Goal: Transaction & Acquisition: Purchase product/service

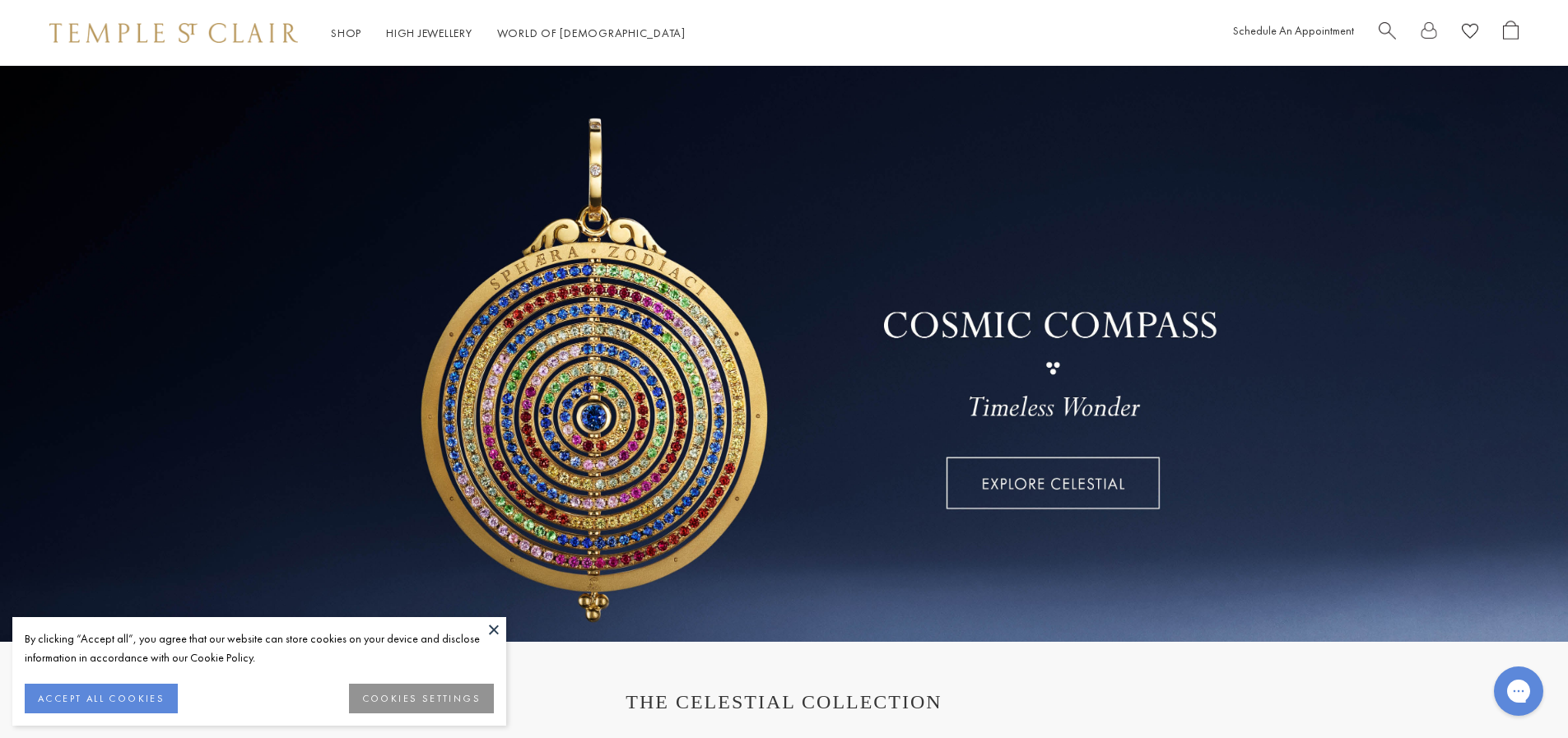
click at [1380, 30] on span "Search" at bounding box center [1387, 29] width 17 height 17
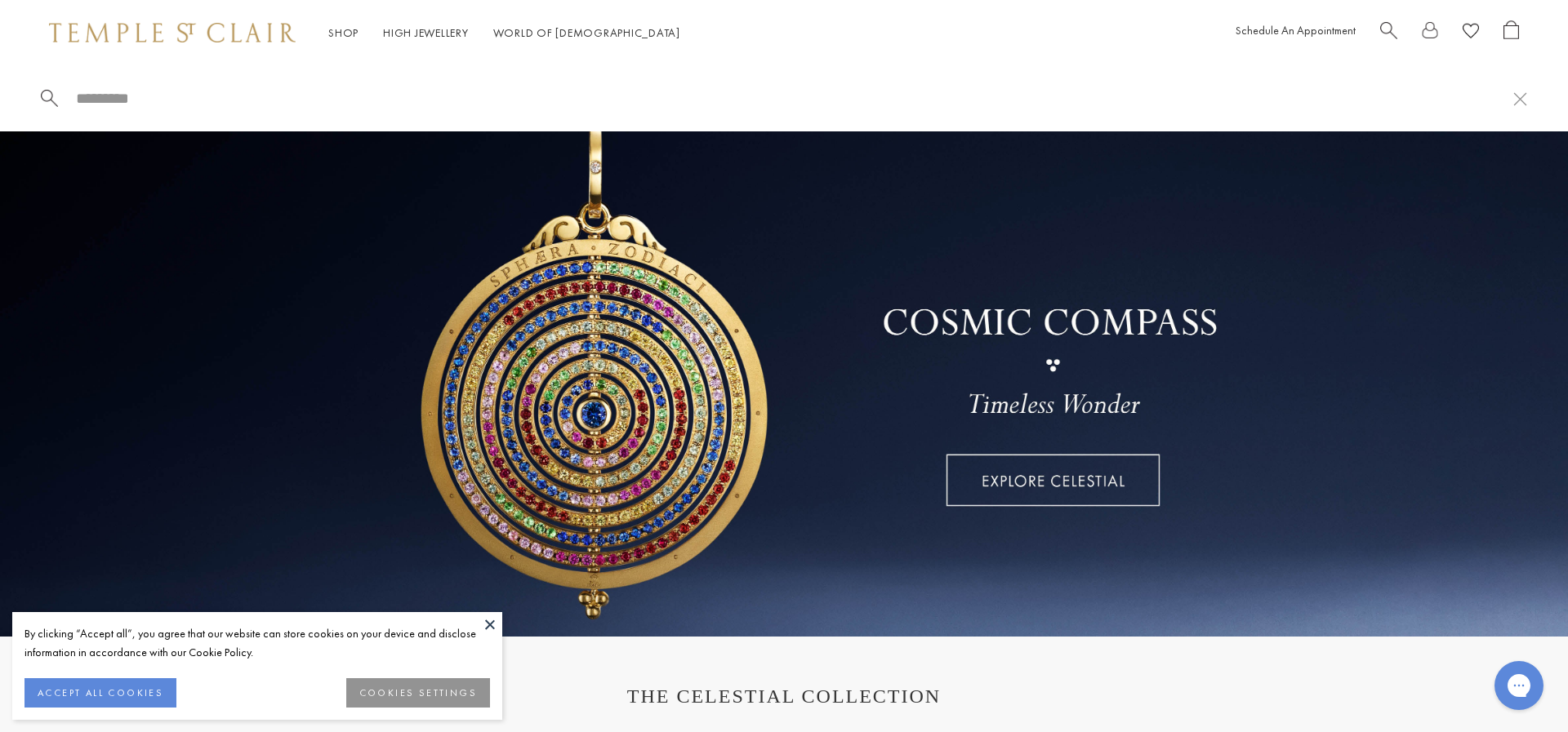
paste input "**********"
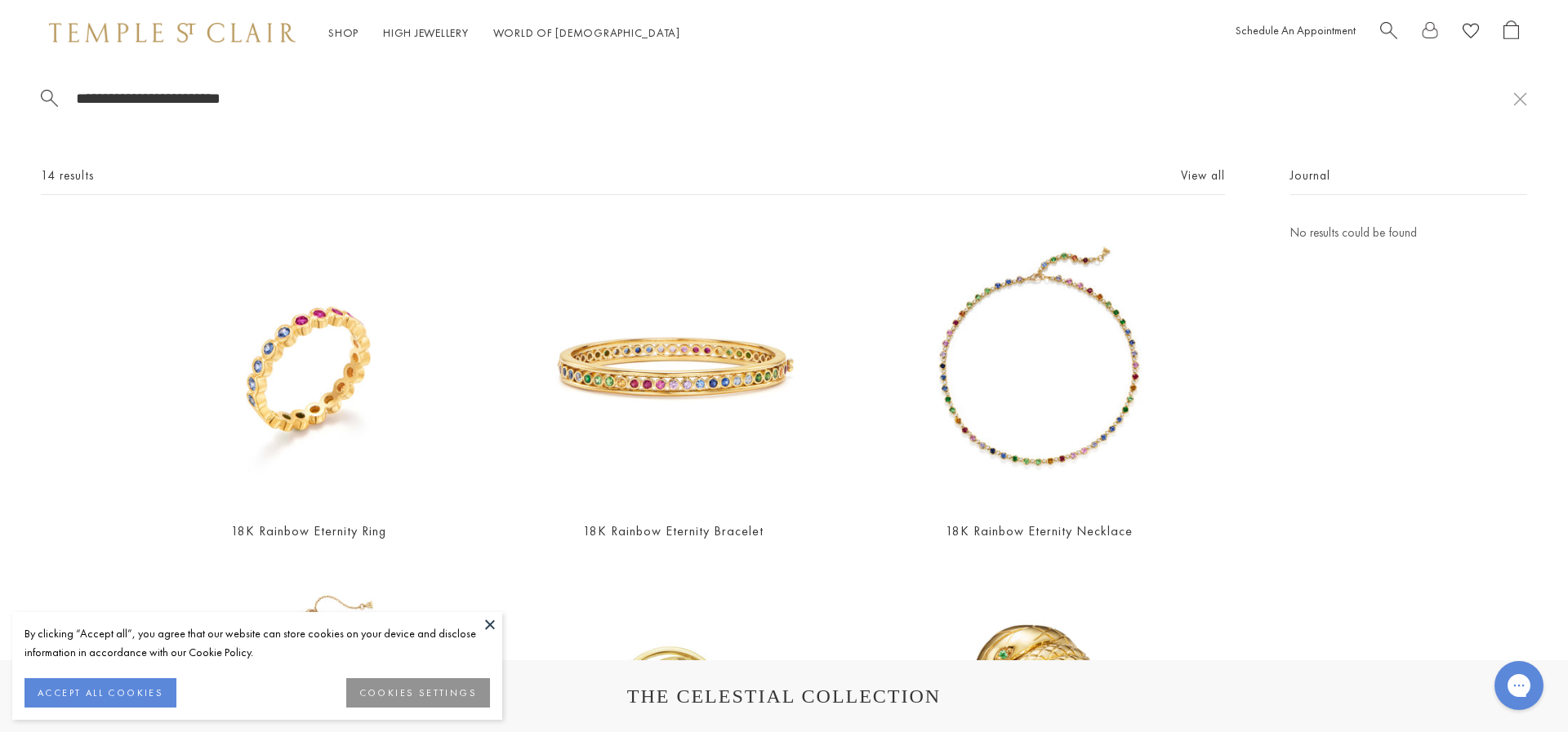
type input "**********"
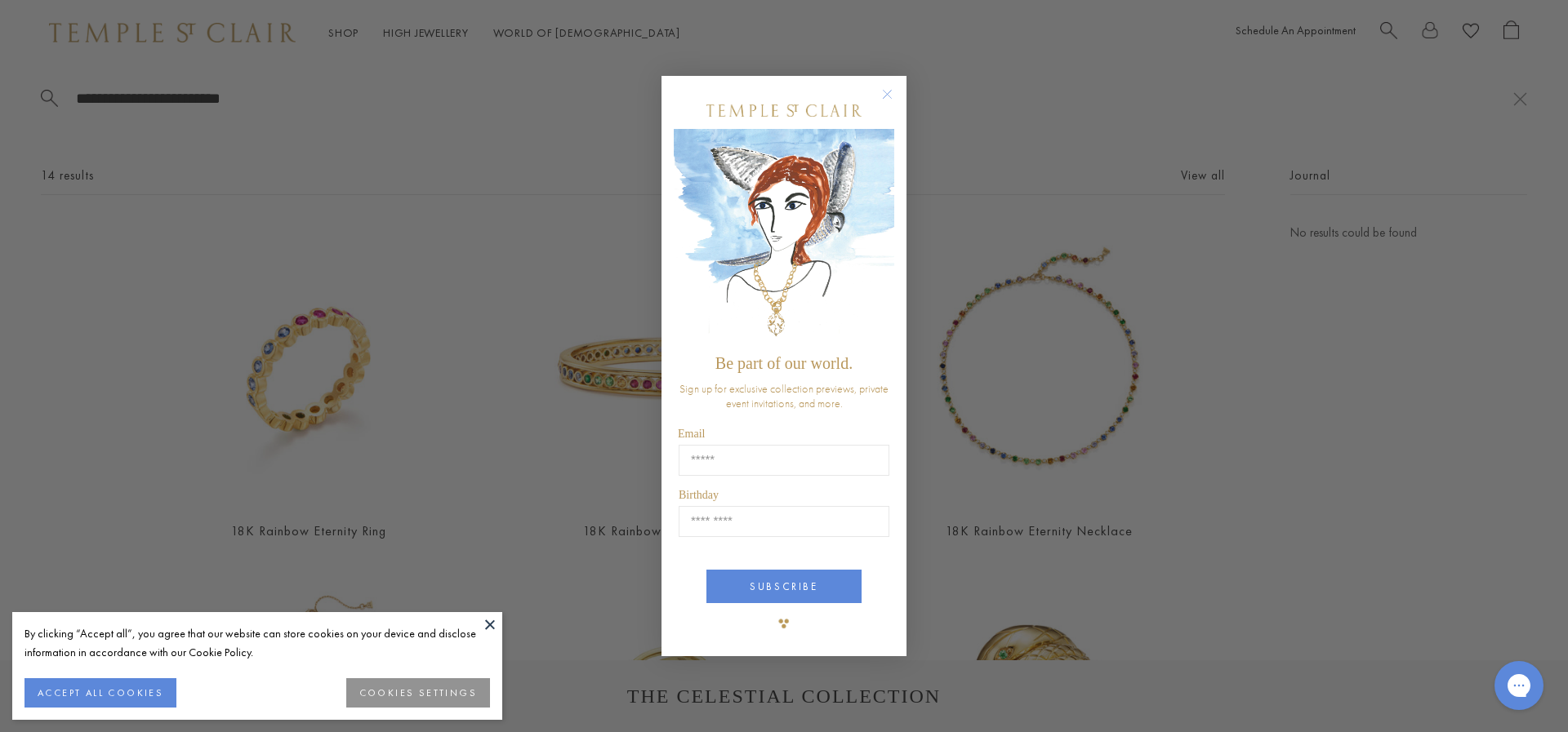
click at [888, 92] on circle "Close dialog" at bounding box center [888, 94] width 19 height 19
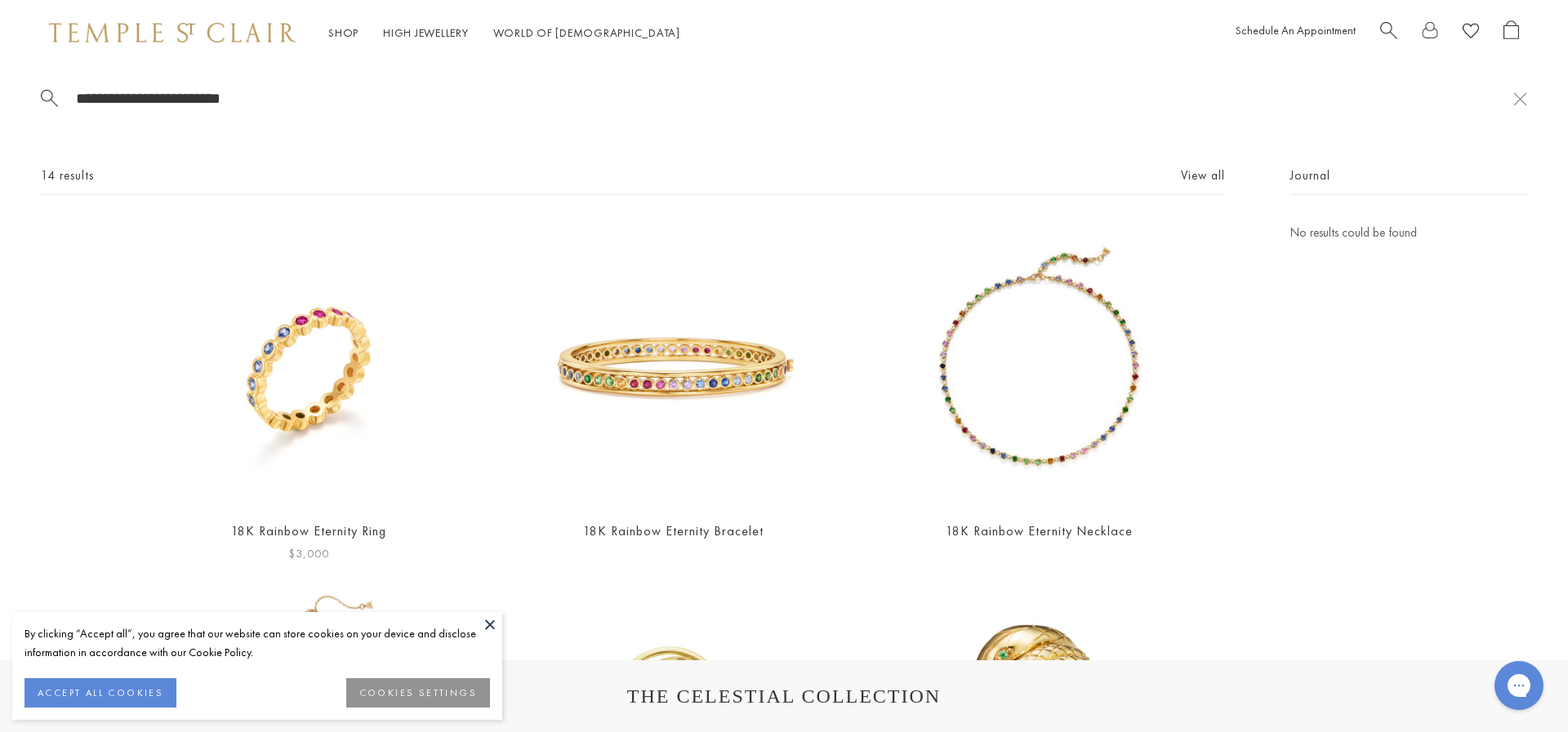
click at [336, 340] on img at bounding box center [307, 364] width 283 height 283
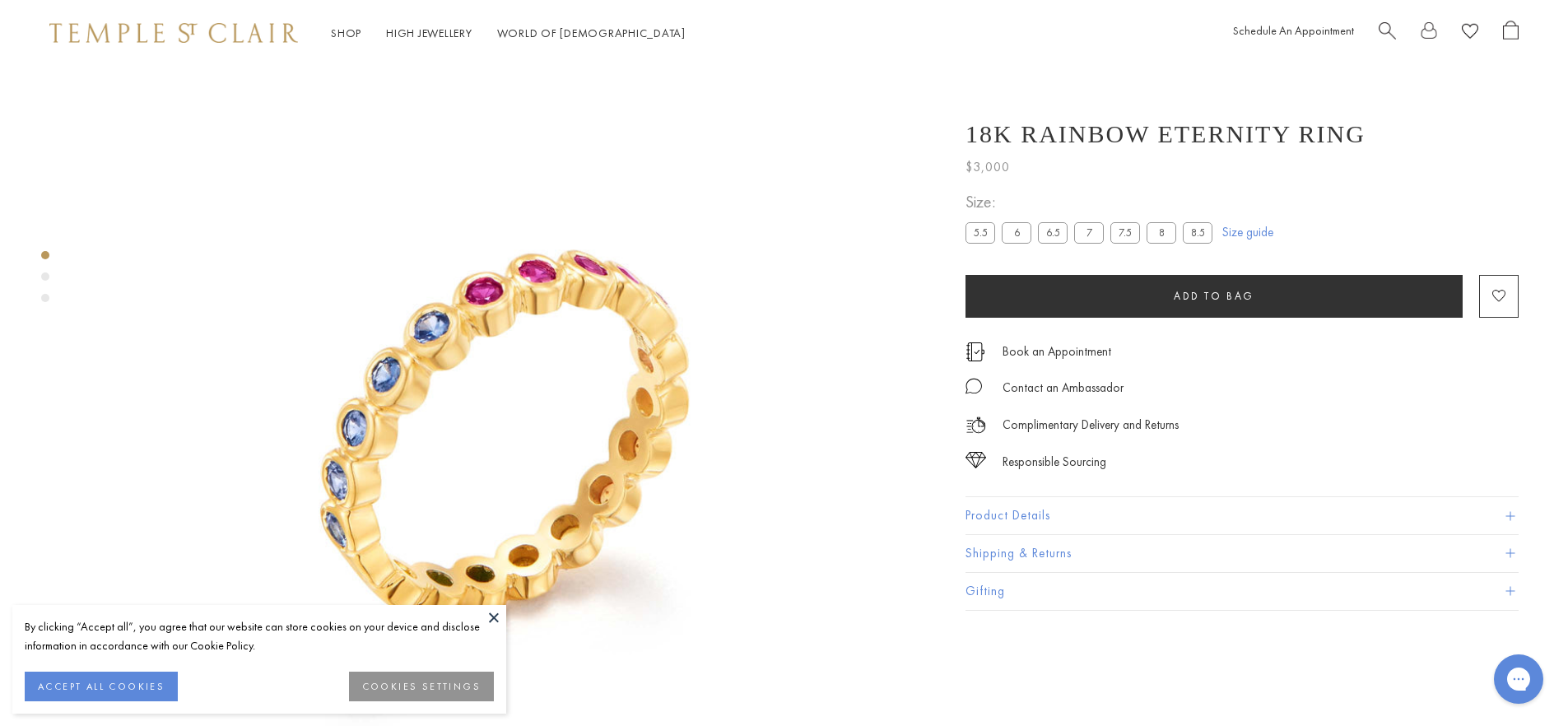
click at [1228, 234] on link "Size guide" at bounding box center [1247, 232] width 51 height 17
click at [1039, 516] on button "Product Details" at bounding box center [1241, 515] width 553 height 37
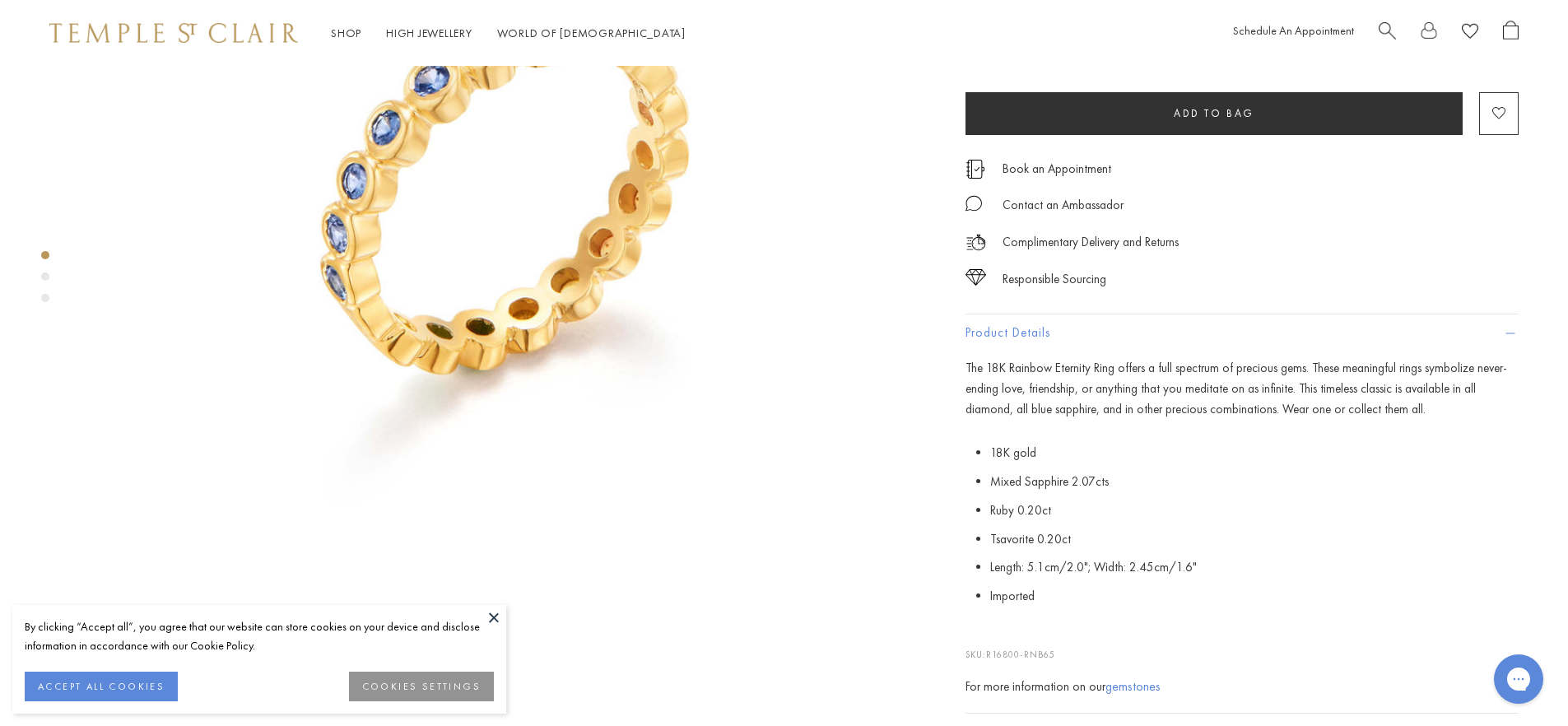
scroll to position [395, 0]
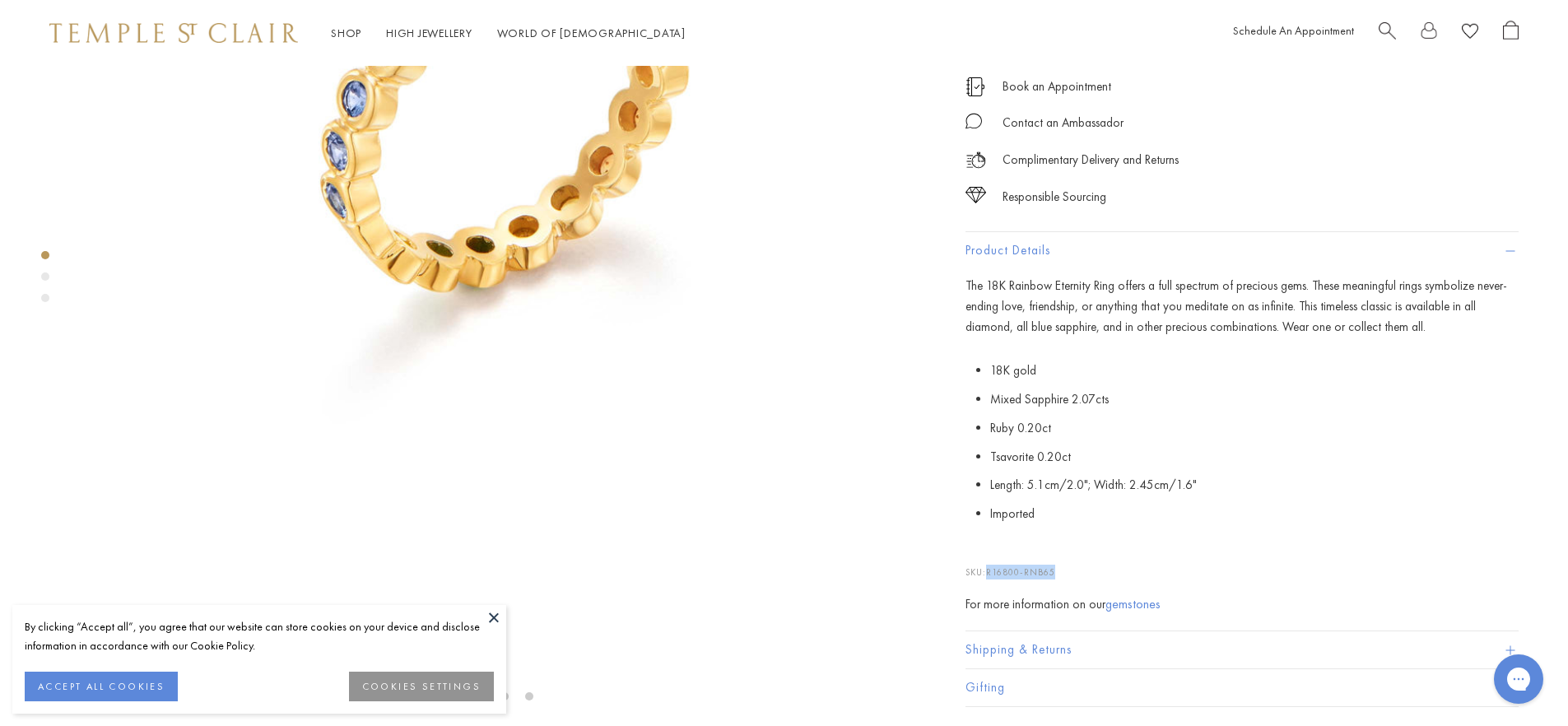
drag, startPoint x: 1062, startPoint y: 602, endPoint x: 992, endPoint y: 609, distance: 70.3
click at [992, 579] on p "SKU: R16800-RNB65" at bounding box center [1241, 563] width 553 height 31
copy span "R16800-RNB65"
